Goal: Task Accomplishment & Management: Use online tool/utility

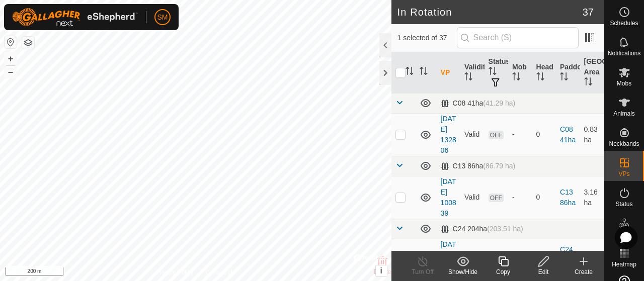
click at [548, 261] on icon at bounding box center [544, 262] width 13 height 12
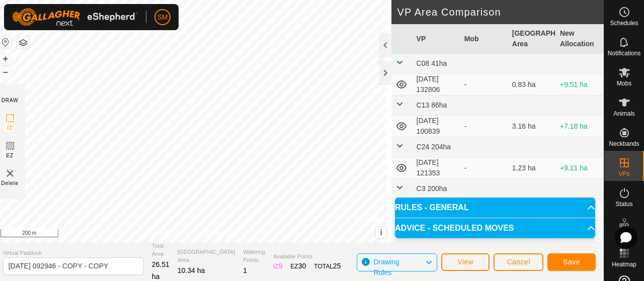
click at [282, 248] on div "DRAW IZ EZ Delete Privacy Policy Contact Us IZ interior angle must be larger th…" at bounding box center [299, 140] width 609 height 281
click at [575, 262] on span "Save" at bounding box center [571, 262] width 17 height 8
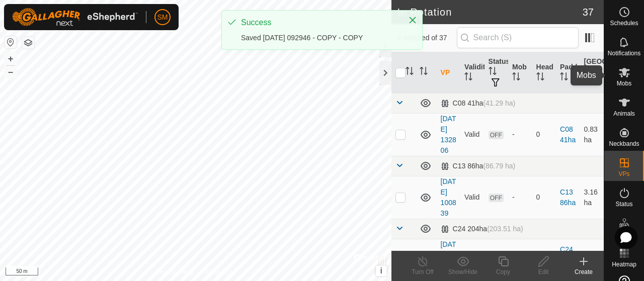
click at [619, 81] on span "Mobs" at bounding box center [624, 84] width 15 height 6
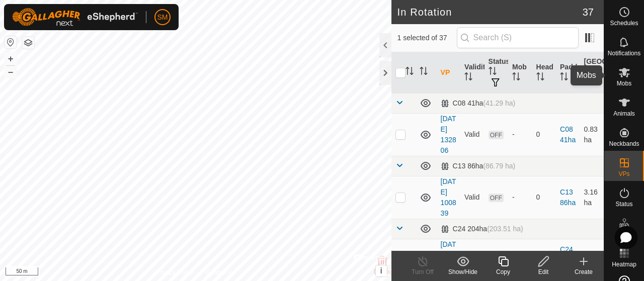
click at [619, 72] on icon at bounding box center [625, 72] width 12 height 12
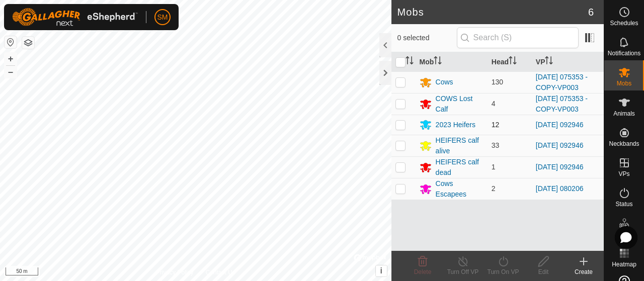
click at [404, 127] on td at bounding box center [404, 125] width 24 height 20
checkbox input "true"
click at [401, 141] on p-checkbox at bounding box center [401, 145] width 10 height 8
checkbox input "true"
click at [401, 166] on p-checkbox at bounding box center [401, 167] width 10 height 8
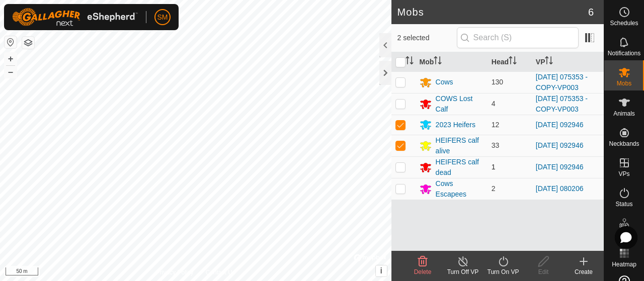
checkbox input "true"
click at [500, 270] on div "Turn On VP" at bounding box center [503, 272] width 40 height 9
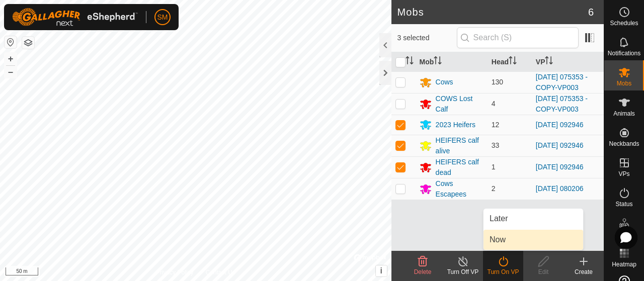
click at [506, 241] on link "Now" at bounding box center [534, 240] width 100 height 20
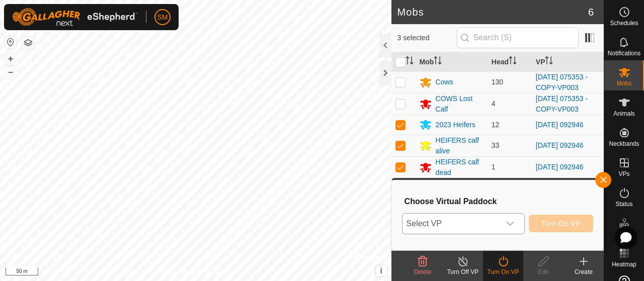
click at [499, 231] on span "Select VP" at bounding box center [452, 224] width 98 height 20
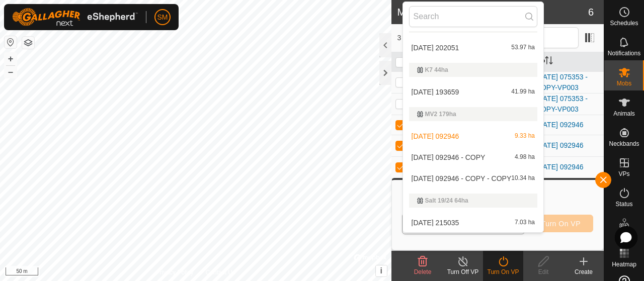
scroll to position [881, 0]
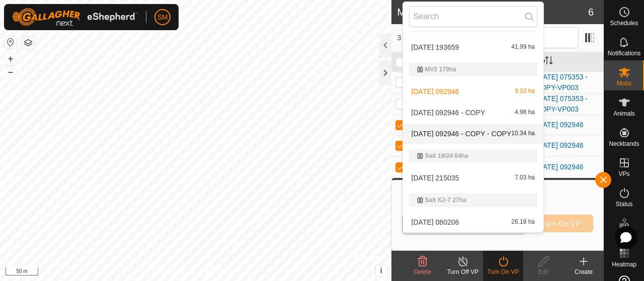
click at [493, 135] on li "2025-08-10 092946 - COPY - COPY 10.34 ha" at bounding box center [473, 134] width 140 height 20
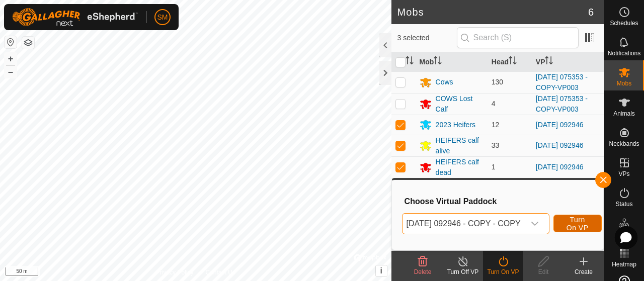
click at [571, 217] on span "Turn On VP" at bounding box center [577, 224] width 23 height 16
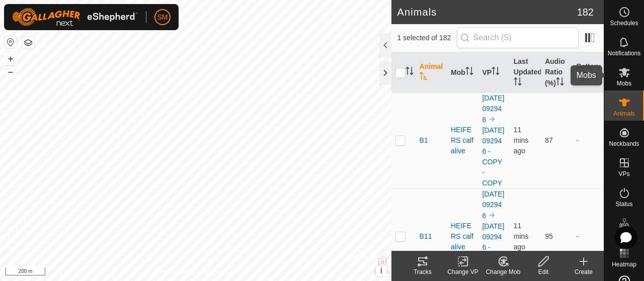
click at [631, 72] on div "Mobs" at bounding box center [625, 75] width 40 height 30
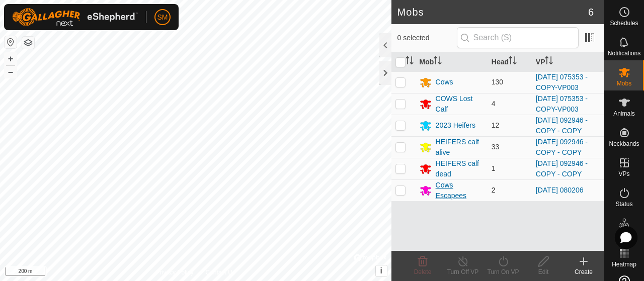
click at [453, 201] on div "Cows Escapees" at bounding box center [460, 190] width 48 height 21
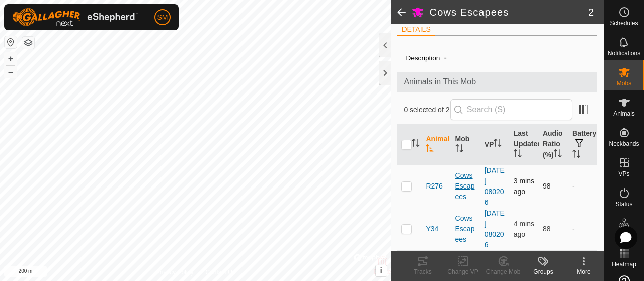
scroll to position [16, 0]
click at [406, 187] on p-checkbox at bounding box center [407, 186] width 10 height 8
checkbox input "true"
click at [423, 273] on div "Tracks" at bounding box center [423, 272] width 40 height 9
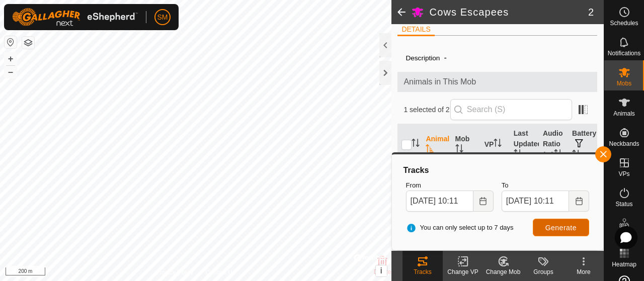
click at [544, 228] on button "Generate" at bounding box center [561, 228] width 56 height 18
click at [485, 204] on icon "Choose Date" at bounding box center [483, 201] width 8 height 8
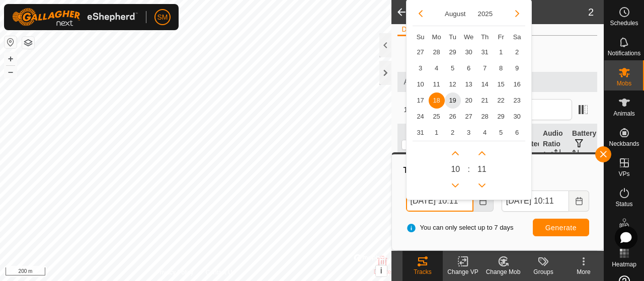
scroll to position [0, 10]
click at [454, 78] on span "12" at bounding box center [453, 85] width 16 height 16
type input "[DATE] 10:11"
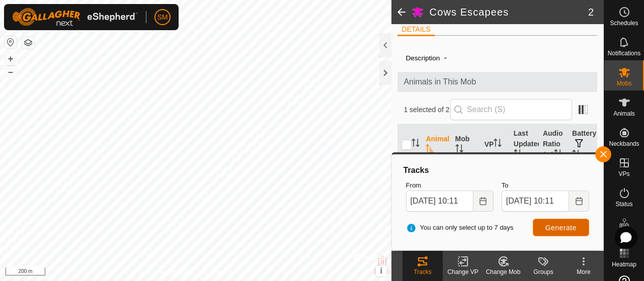
click at [571, 225] on span "Generate" at bounding box center [561, 228] width 31 height 8
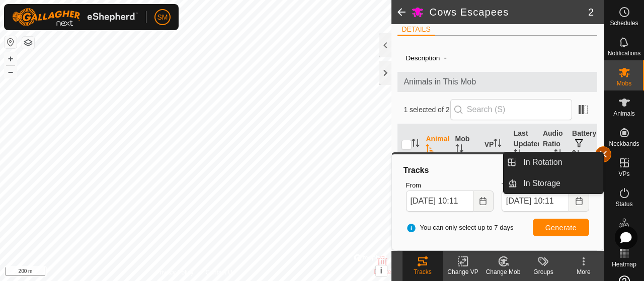
click at [608, 155] on button "button" at bounding box center [604, 154] width 16 height 16
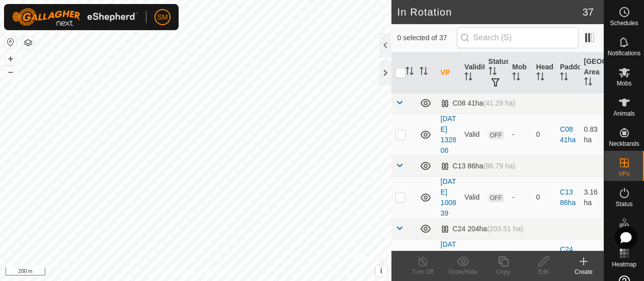
checkbox input "true"
click at [507, 258] on icon at bounding box center [503, 262] width 13 height 12
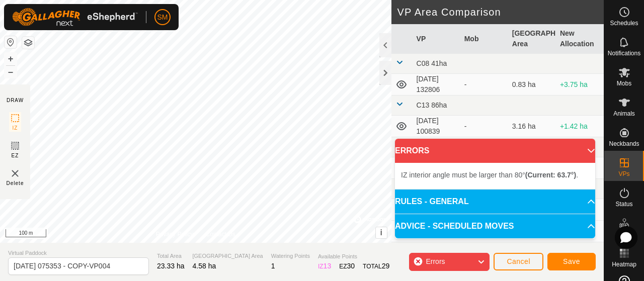
click at [209, 173] on div "IZ interior angle must be larger than 80° (Current: 63.7°) . + – ⇧ i © Mapbox ,…" at bounding box center [196, 121] width 392 height 243
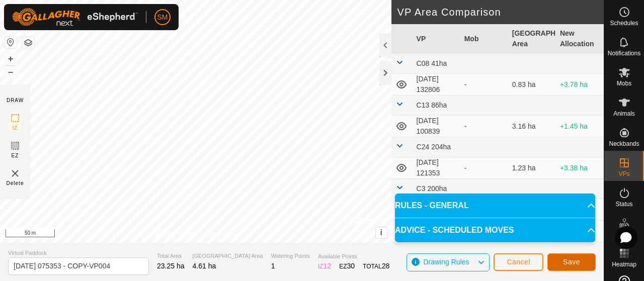
click at [570, 266] on span "Save" at bounding box center [571, 262] width 17 height 8
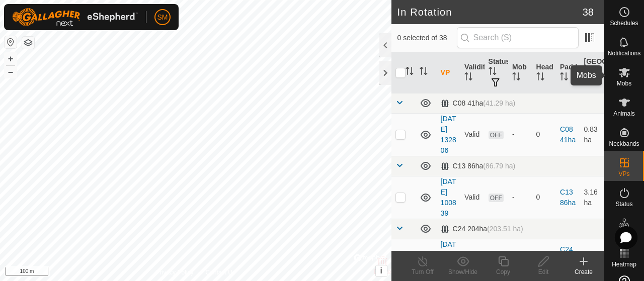
click at [623, 69] on icon at bounding box center [625, 72] width 12 height 12
click at [542, 265] on icon at bounding box center [544, 262] width 10 height 10
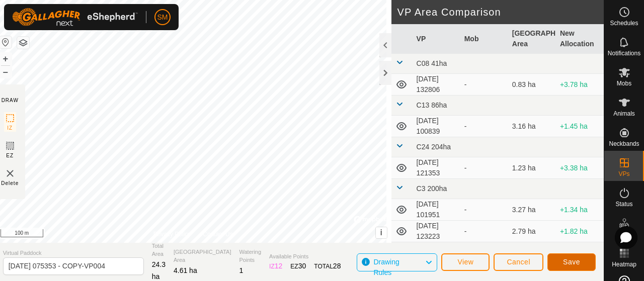
click at [585, 267] on button "Save" at bounding box center [572, 263] width 48 height 18
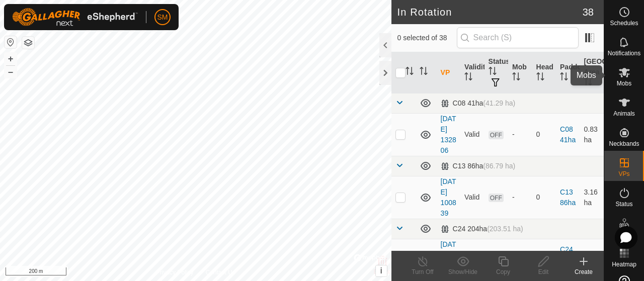
click at [631, 76] on div "Mobs" at bounding box center [625, 75] width 40 height 30
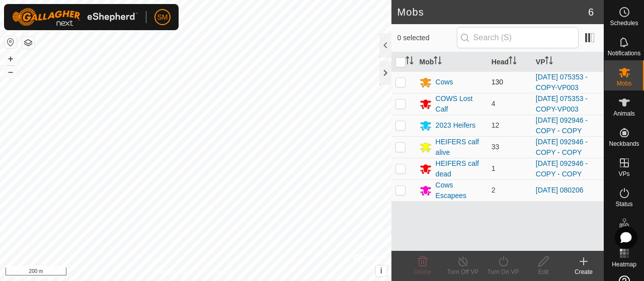
click at [402, 83] on p-checkbox at bounding box center [401, 82] width 10 height 8
checkbox input "true"
click at [405, 108] on p-checkbox at bounding box center [401, 104] width 10 height 8
checkbox input "true"
click at [507, 266] on icon at bounding box center [503, 262] width 13 height 12
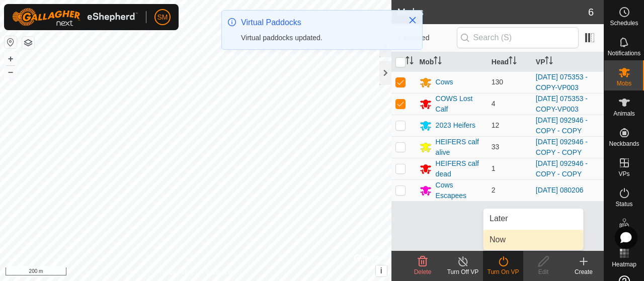
click at [511, 237] on link "Now" at bounding box center [534, 240] width 100 height 20
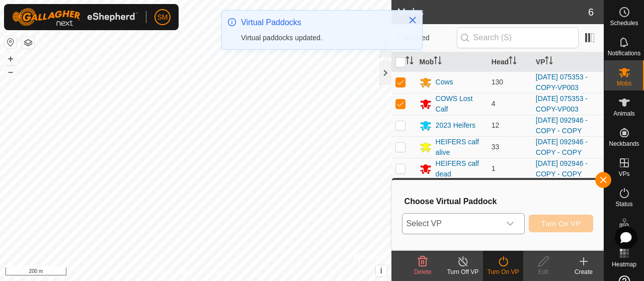
click at [509, 227] on icon "dropdown trigger" at bounding box center [510, 224] width 8 height 8
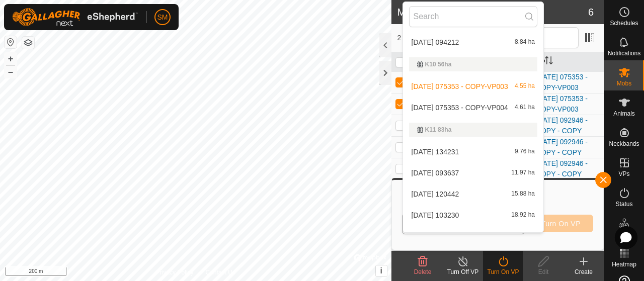
scroll to position [219, 0]
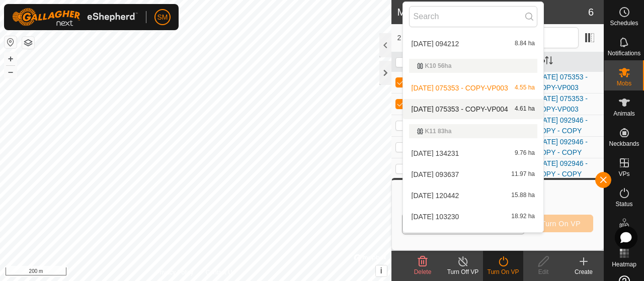
click at [480, 108] on li "[DATE] 075353 - COPY-VP004 4.61 ha" at bounding box center [473, 109] width 140 height 20
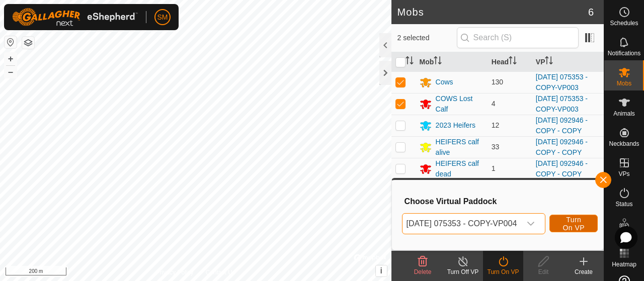
click at [585, 224] on span "Turn On VP" at bounding box center [573, 224] width 23 height 16
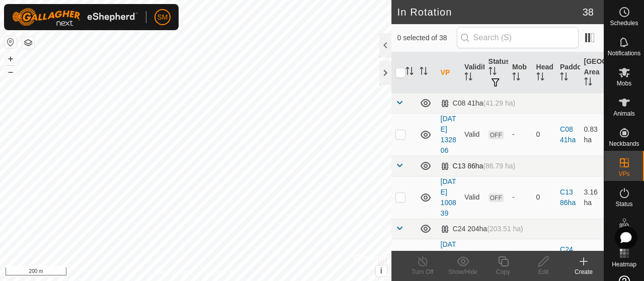
checkbox input "true"
click at [498, 266] on icon at bounding box center [503, 262] width 13 height 12
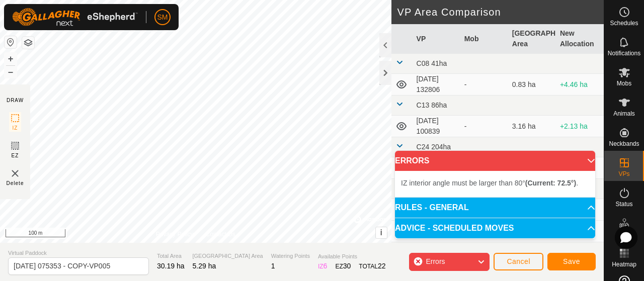
click at [315, 269] on div "DRAW IZ EZ Delete Privacy Policy Contact Us IZ interior angle must be larger th…" at bounding box center [302, 140] width 604 height 281
click at [567, 269] on button "Save" at bounding box center [572, 262] width 48 height 18
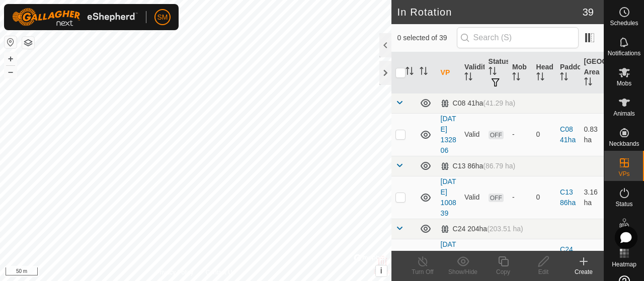
click at [587, 263] on icon at bounding box center [584, 262] width 12 height 12
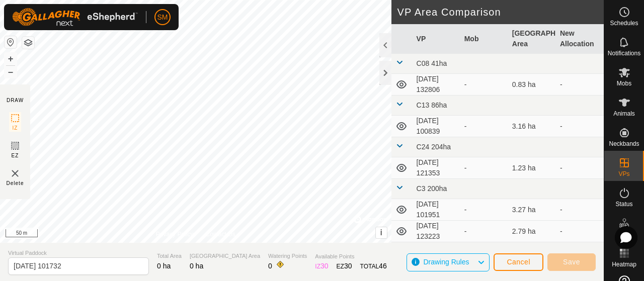
click at [19, 149] on icon at bounding box center [15, 146] width 12 height 12
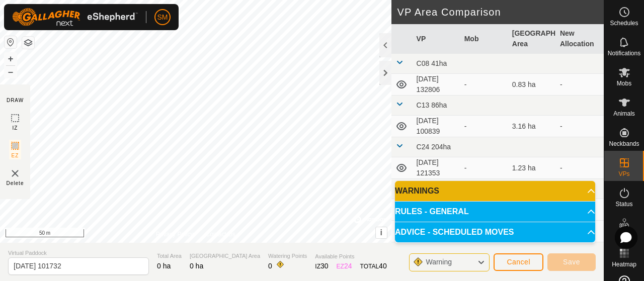
click at [461, 212] on span "RULES - GENERAL" at bounding box center [432, 212] width 74 height 8
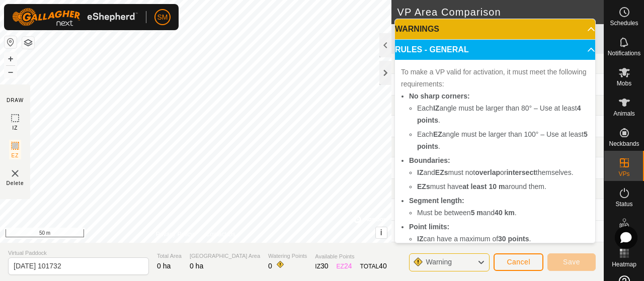
click at [461, 54] on span "RULES - GENERAL" at bounding box center [432, 50] width 74 height 8
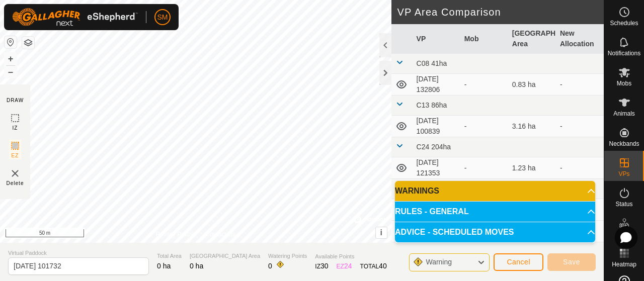
click at [474, 209] on p-accordion-header "RULES - GENERAL" at bounding box center [495, 212] width 200 height 20
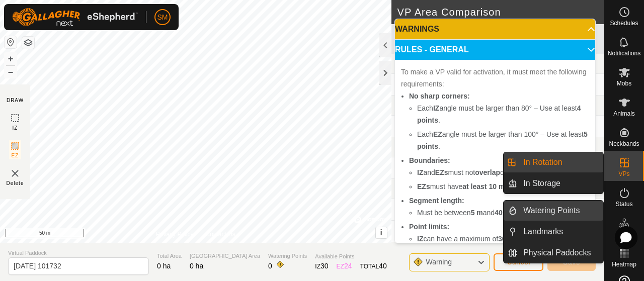
click at [599, 213] on link "Watering Points" at bounding box center [561, 211] width 86 height 20
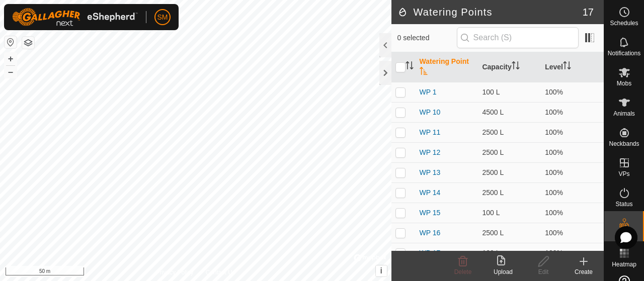
click at [579, 259] on icon at bounding box center [584, 262] width 12 height 12
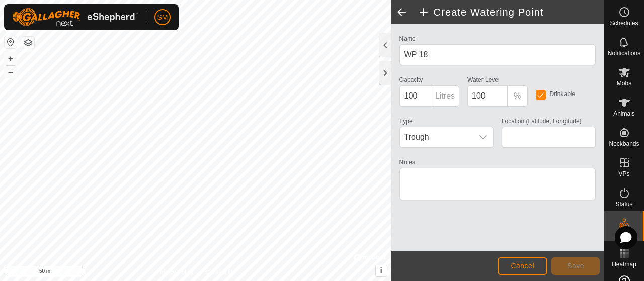
type input "-29.892224, 116.406350"
click at [587, 268] on button "Save" at bounding box center [576, 267] width 48 height 18
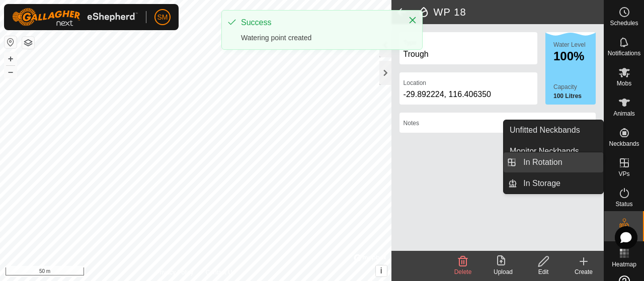
click at [593, 161] on link "In Rotation" at bounding box center [561, 163] width 86 height 20
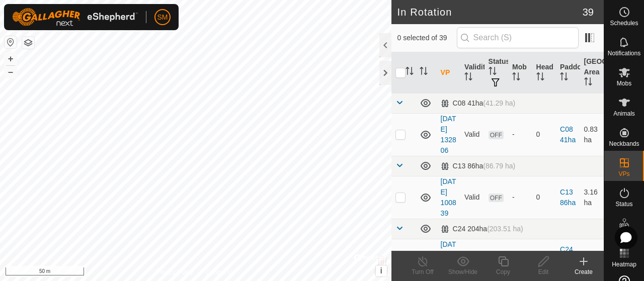
click at [586, 265] on icon at bounding box center [584, 262] width 12 height 12
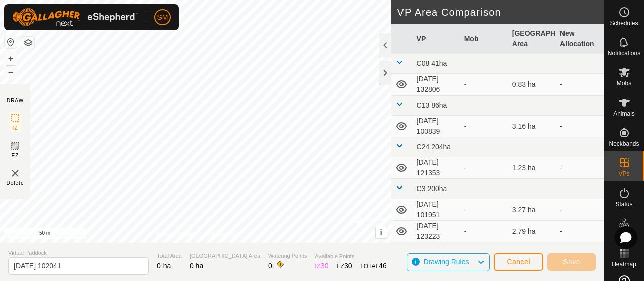
click at [6, 149] on section "DRAW IZ EZ Delete" at bounding box center [15, 142] width 30 height 115
click at [19, 147] on rect at bounding box center [15, 146] width 8 height 8
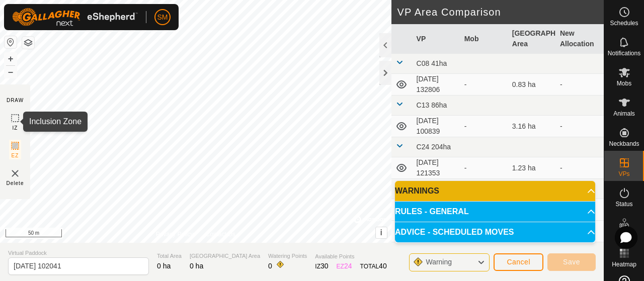
click at [14, 119] on icon at bounding box center [15, 118] width 12 height 12
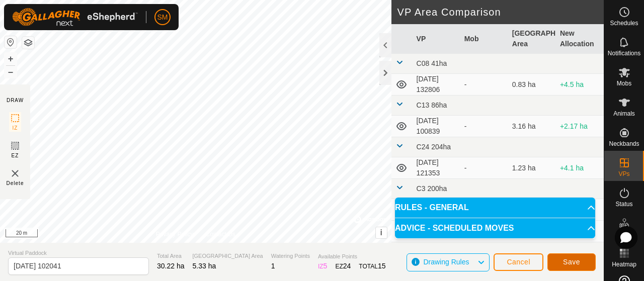
click at [575, 264] on span "Save" at bounding box center [571, 262] width 17 height 8
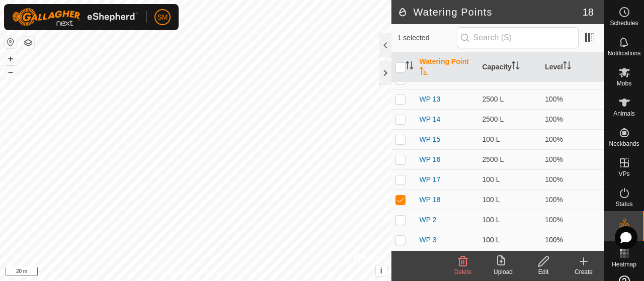
scroll to position [73, 0]
click at [469, 263] on icon at bounding box center [463, 262] width 12 height 12
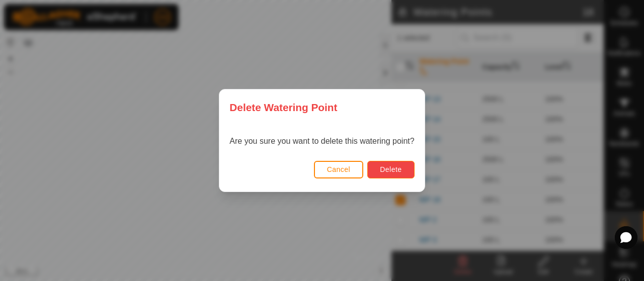
click at [383, 172] on span "Delete" at bounding box center [391, 170] width 22 height 8
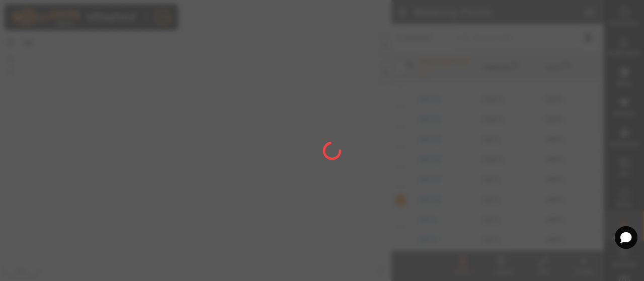
checkbox input "false"
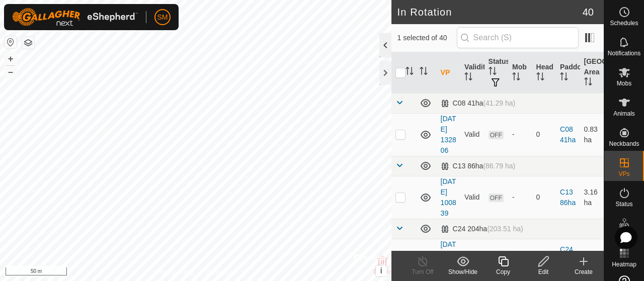
click at [384, 46] on div at bounding box center [386, 45] width 12 height 24
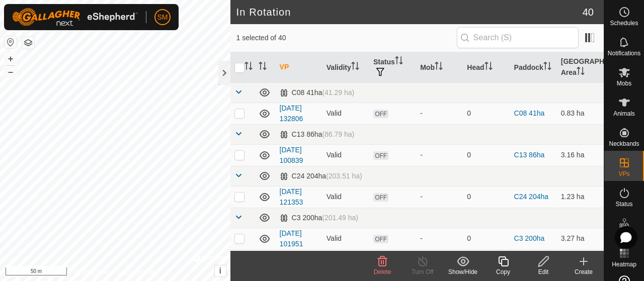
click at [387, 263] on icon at bounding box center [383, 262] width 10 height 10
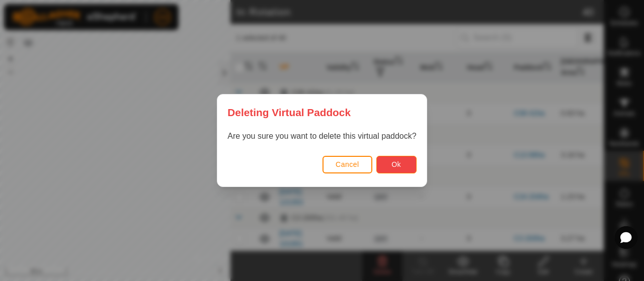
click at [391, 164] on button "Ok" at bounding box center [397, 165] width 40 height 18
checkbox input "false"
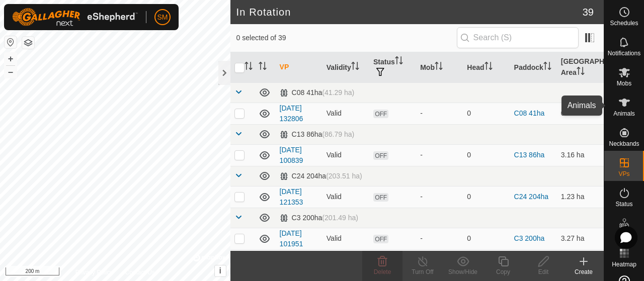
click at [624, 108] on icon at bounding box center [625, 103] width 12 height 12
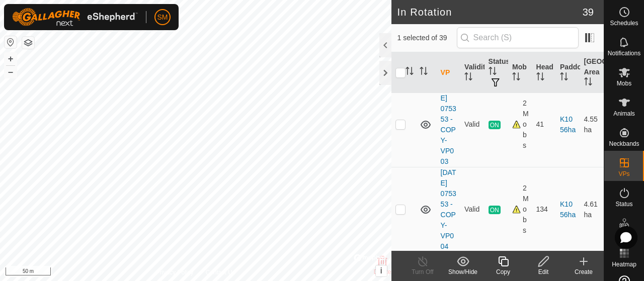
scroll to position [389, 0]
click at [612, 91] on div "Animals" at bounding box center [625, 106] width 40 height 30
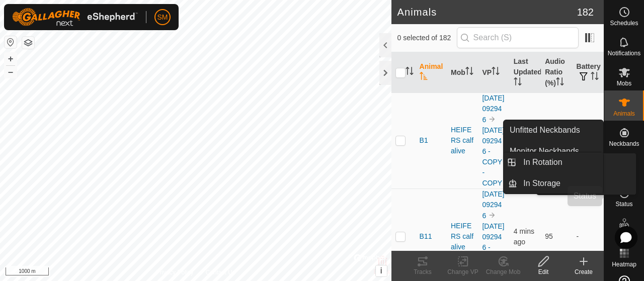
click at [616, 196] on es-activation-svg-icon at bounding box center [625, 193] width 18 height 16
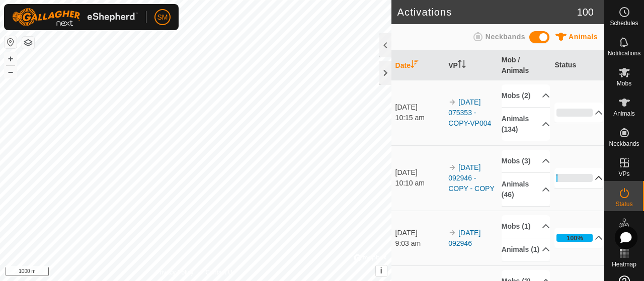
click at [583, 188] on p-accordion-header "2%" at bounding box center [579, 178] width 48 height 20
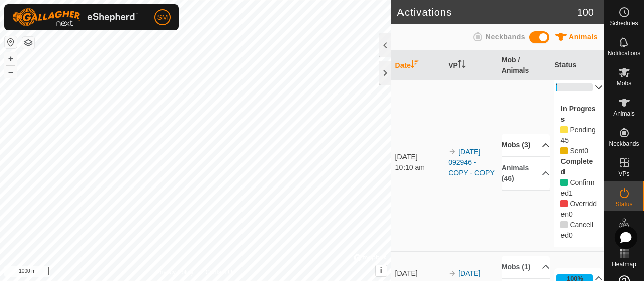
scroll to position [100, 0]
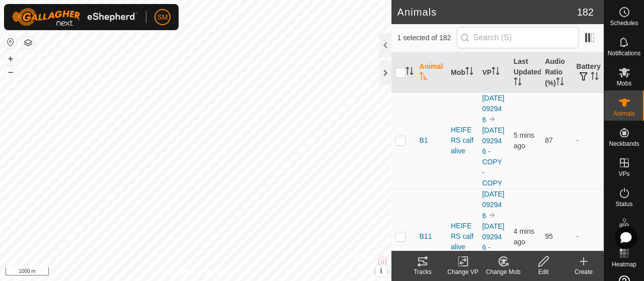
scroll to position [239, 0]
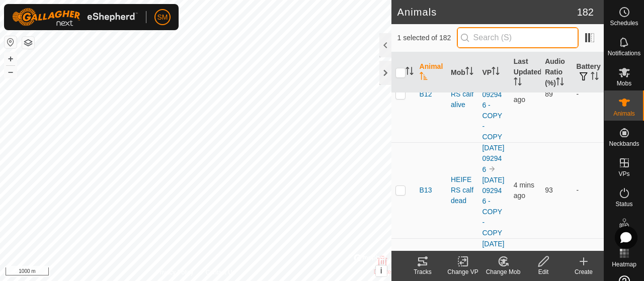
click at [504, 41] on input "text" at bounding box center [518, 37] width 122 height 21
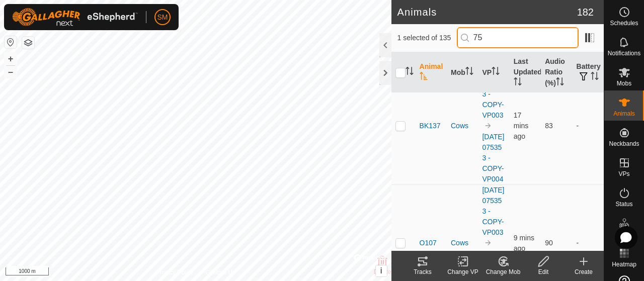
scroll to position [0, 0]
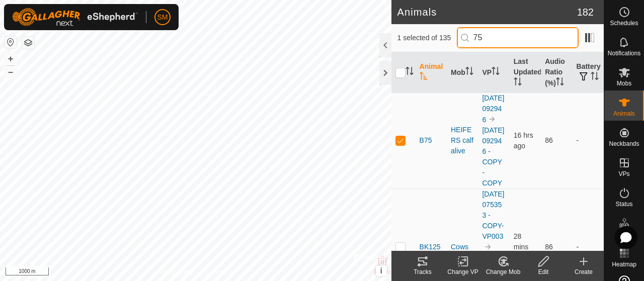
type input "7"
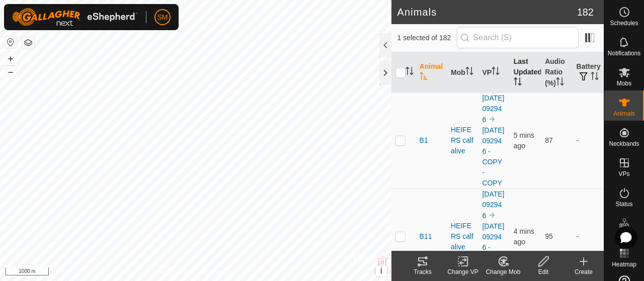
click at [517, 68] on th "Last Updated" at bounding box center [525, 72] width 31 height 41
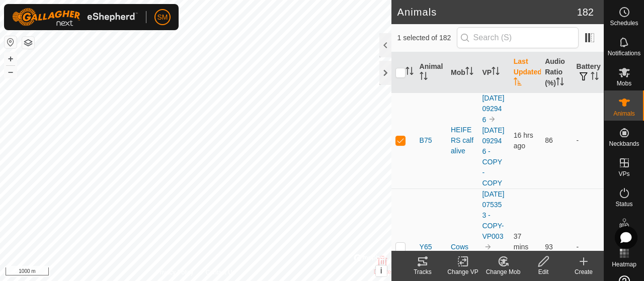
click at [522, 75] on th "Last Updated" at bounding box center [525, 72] width 31 height 41
